Goal: Navigation & Orientation: Find specific page/section

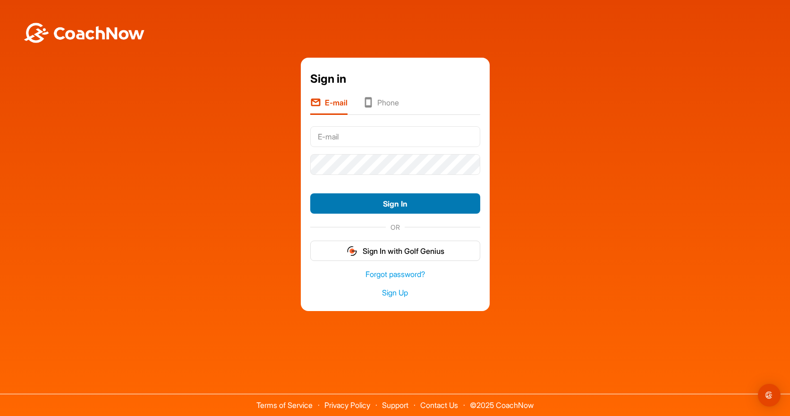
type input "[EMAIL_ADDRESS][DOMAIN_NAME]"
click at [385, 203] on button "Sign In" at bounding box center [395, 203] width 170 height 20
